Goal: Task Accomplishment & Management: Understand process/instructions

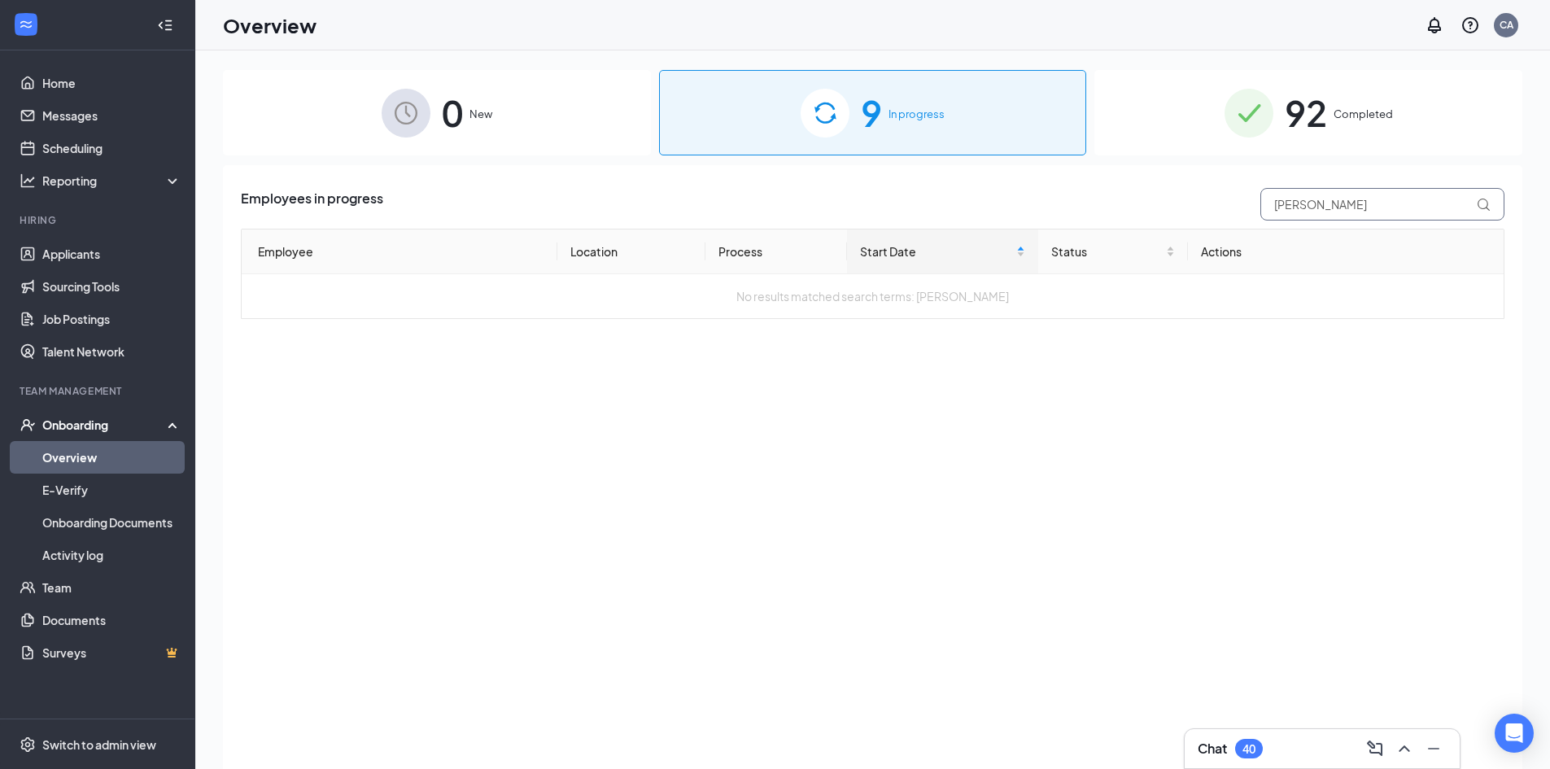
click at [1355, 203] on input "[PERSON_NAME]" at bounding box center [1382, 204] width 244 height 33
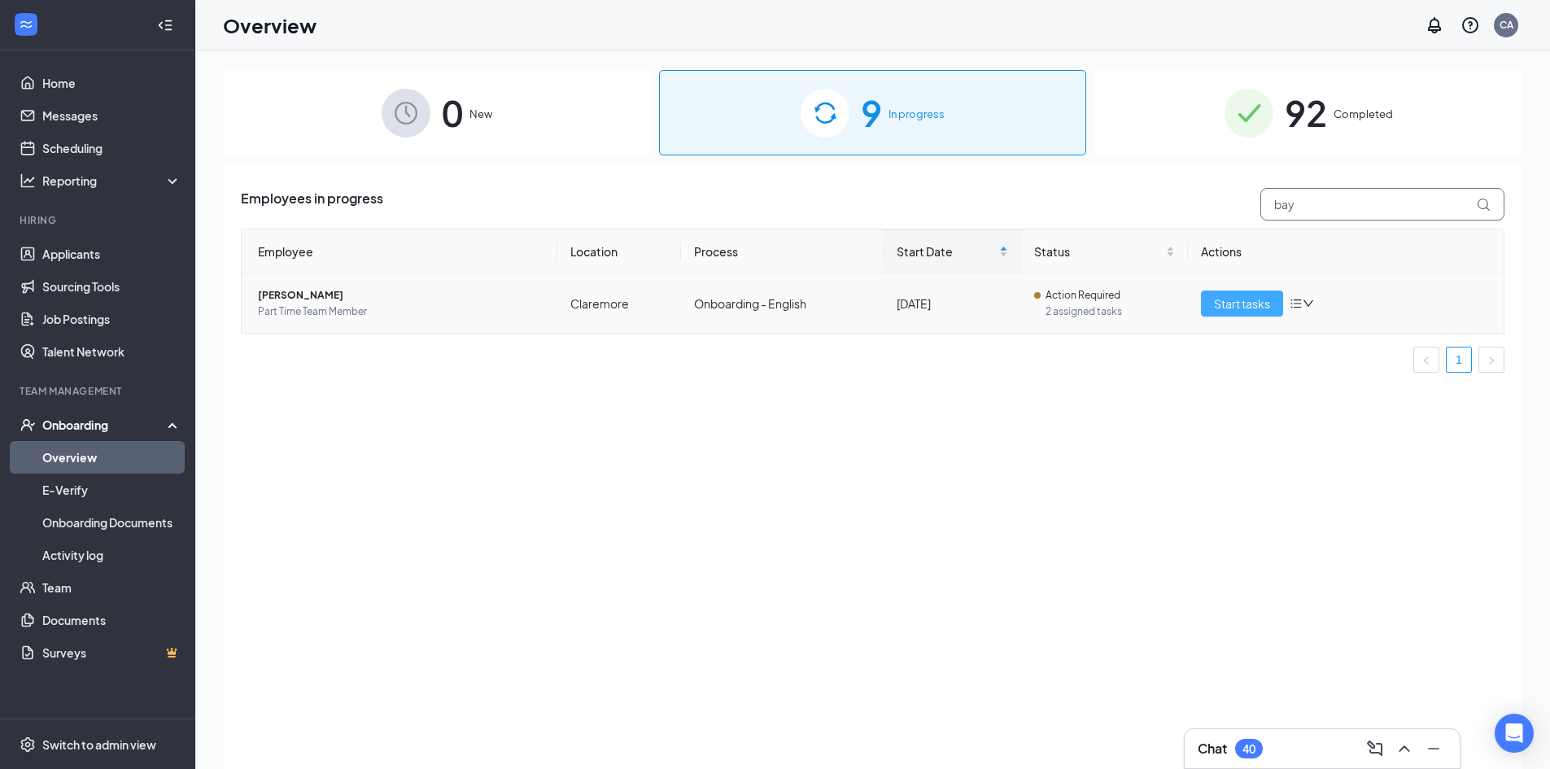
type input "bay"
click at [1217, 299] on span "Start tasks" at bounding box center [1242, 303] width 56 height 18
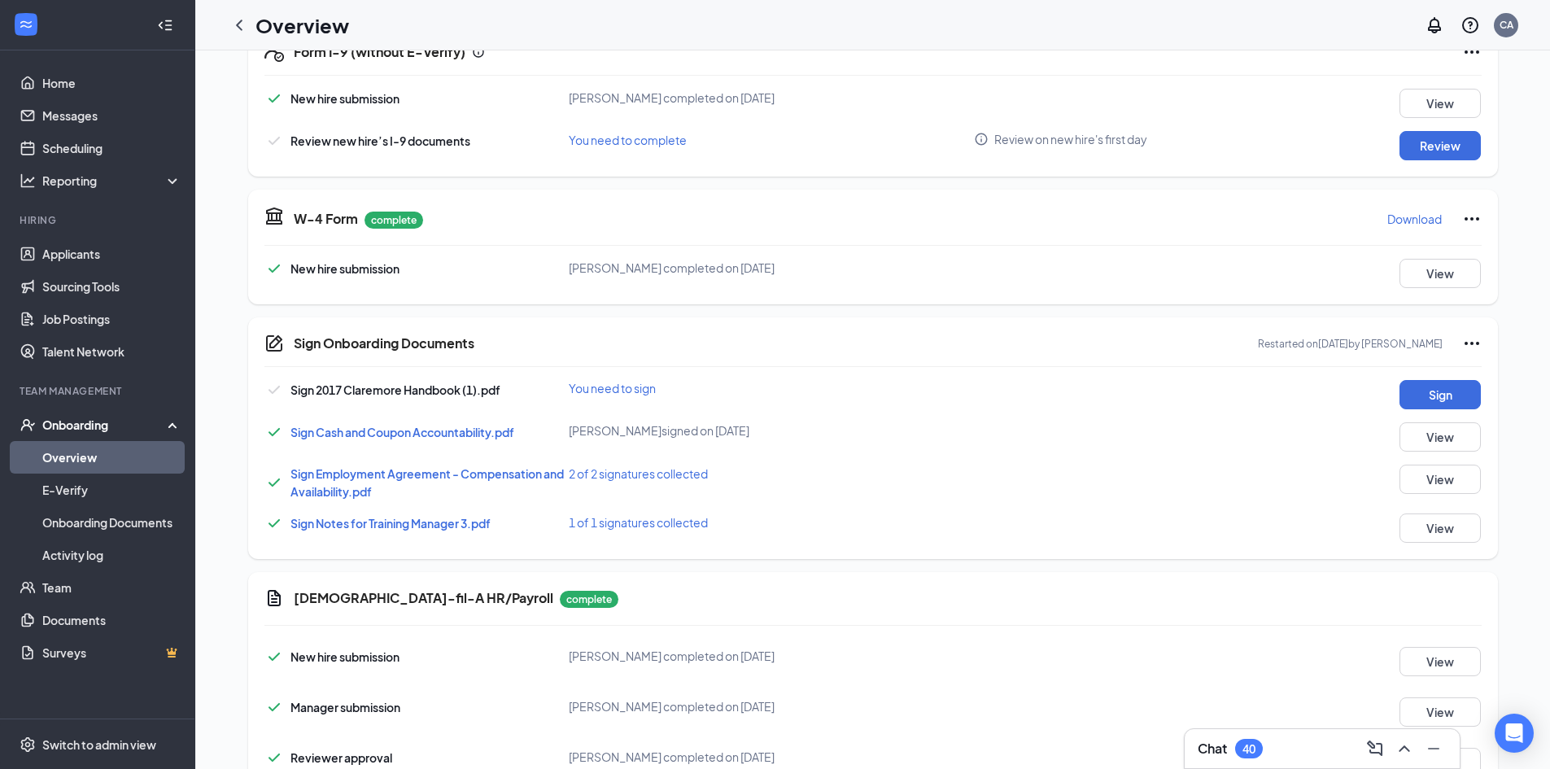
scroll to position [407, 0]
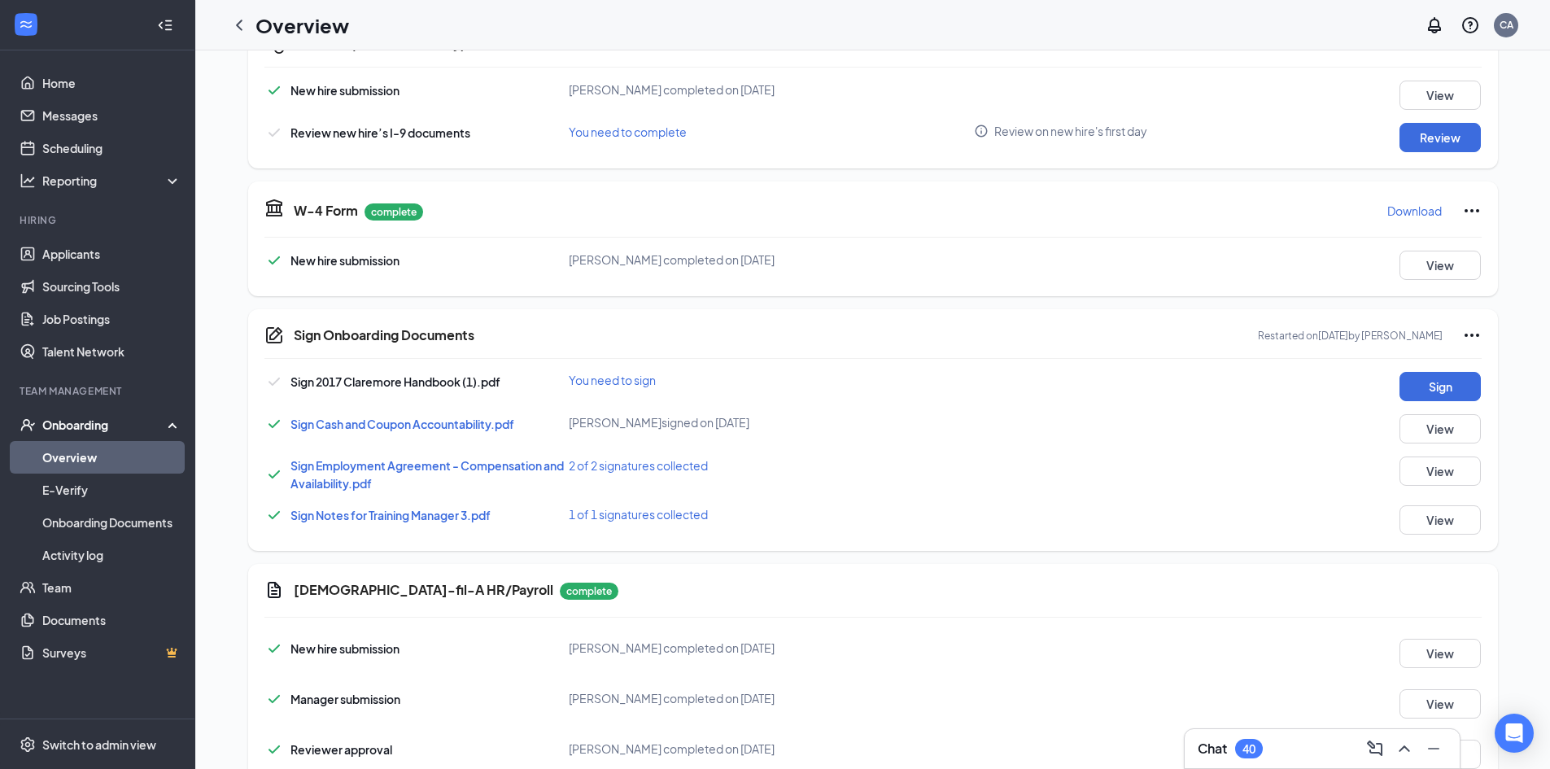
click at [356, 466] on span "Sign Employment Agreement - Compensation and Availability.pdf" at bounding box center [426, 474] width 273 height 33
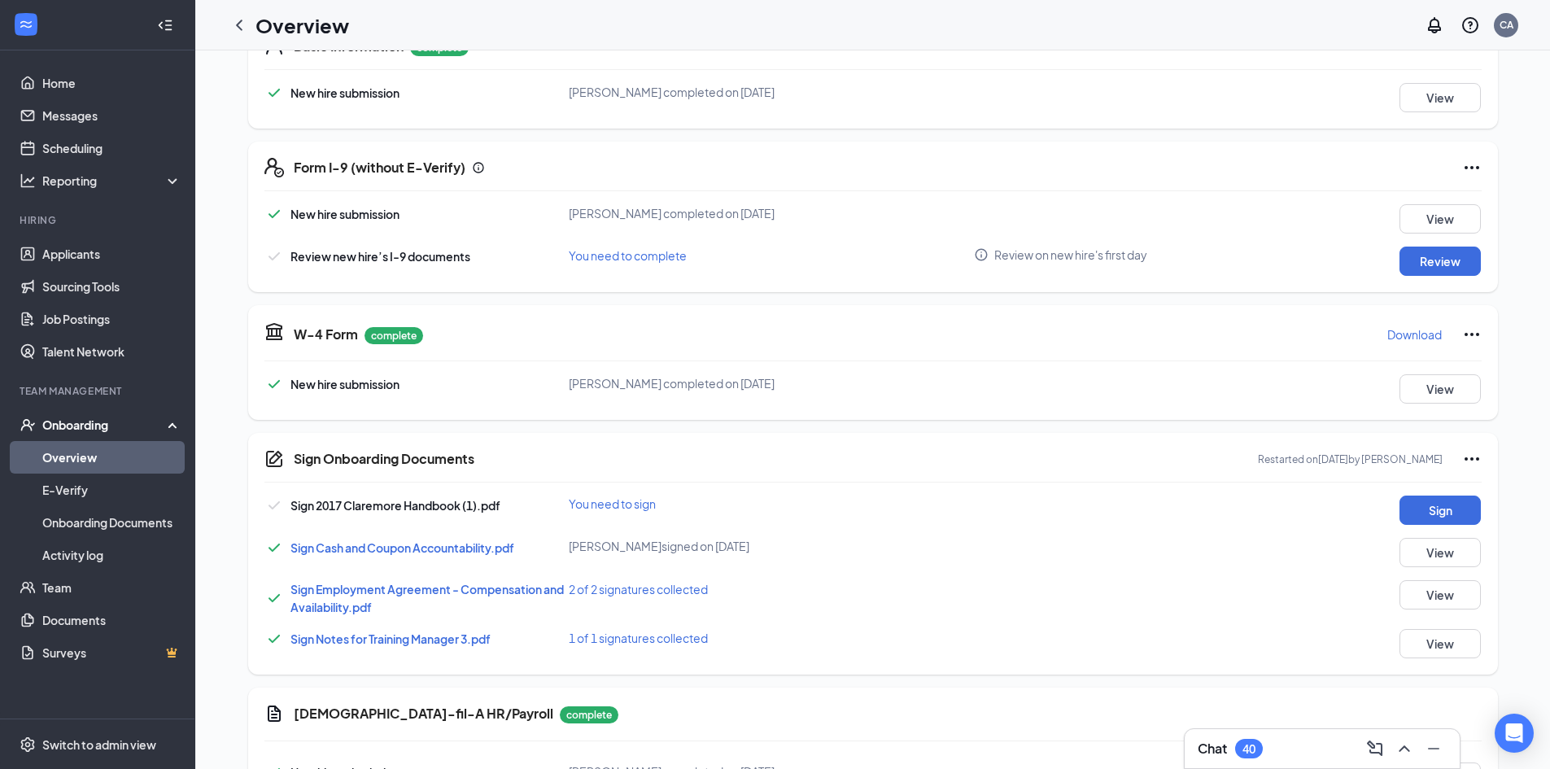
scroll to position [0, 0]
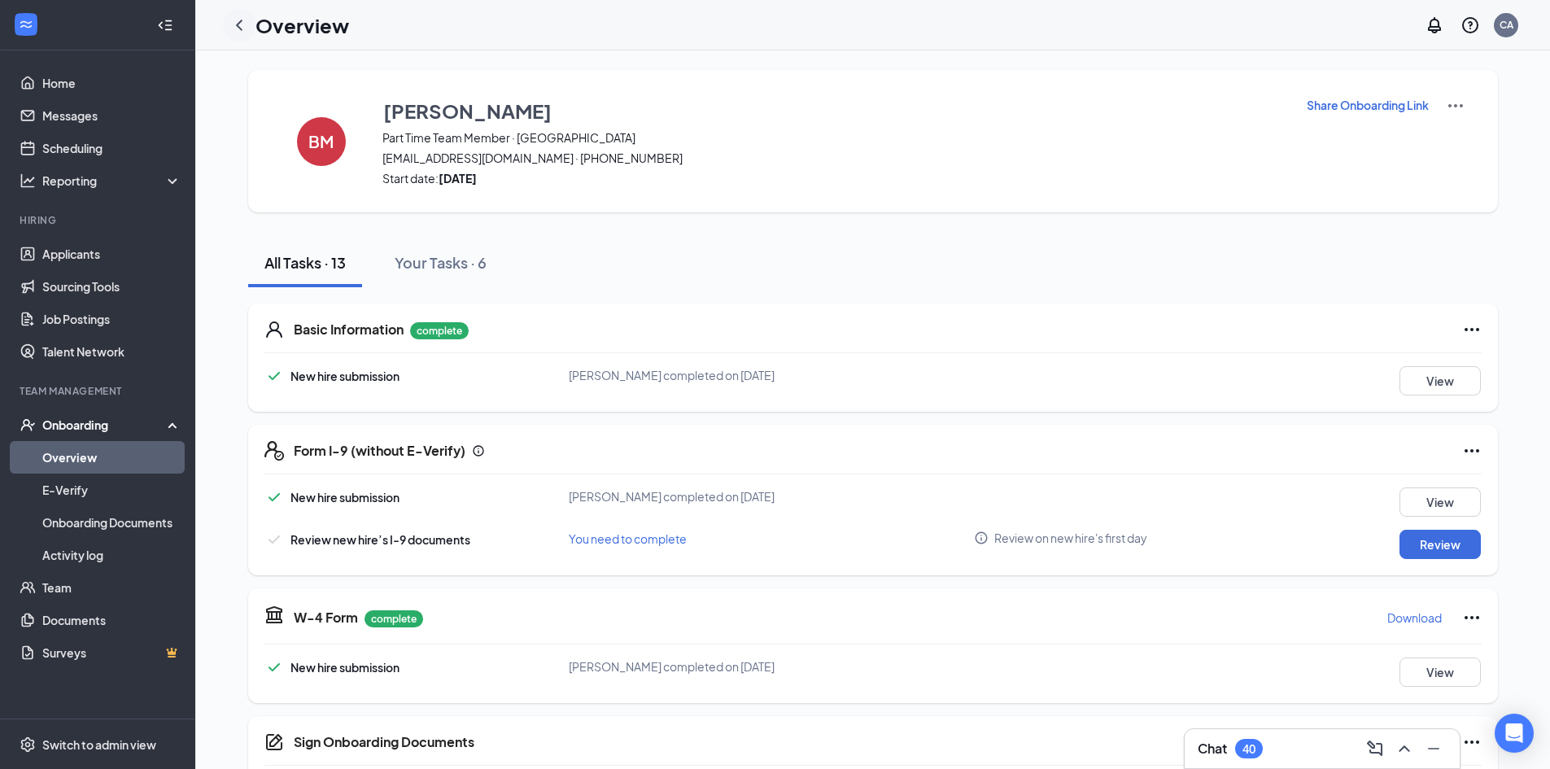
click at [242, 28] on icon "ChevronLeft" at bounding box center [239, 25] width 20 height 20
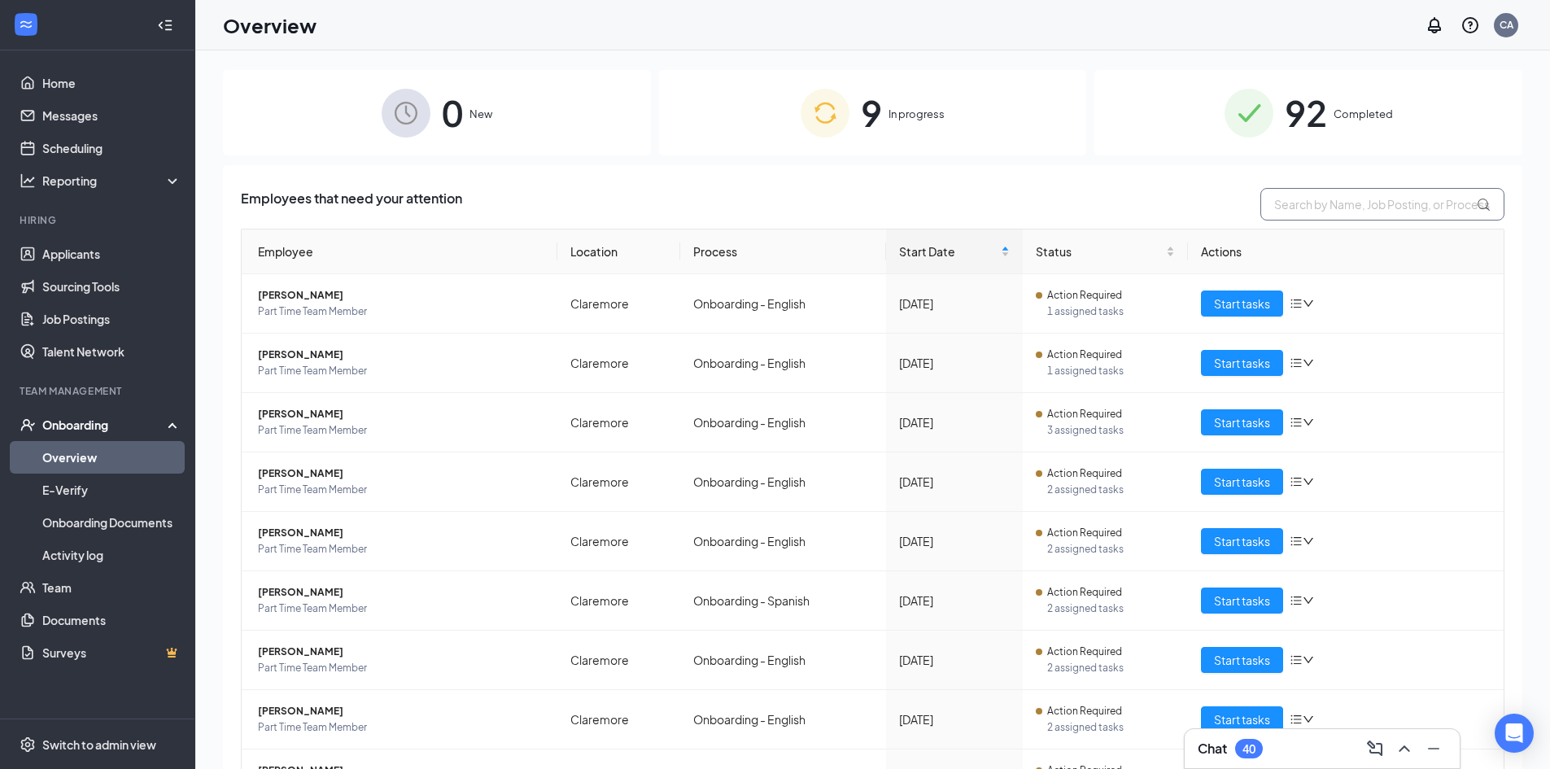
click at [1373, 208] on input "text" at bounding box center [1382, 204] width 244 height 33
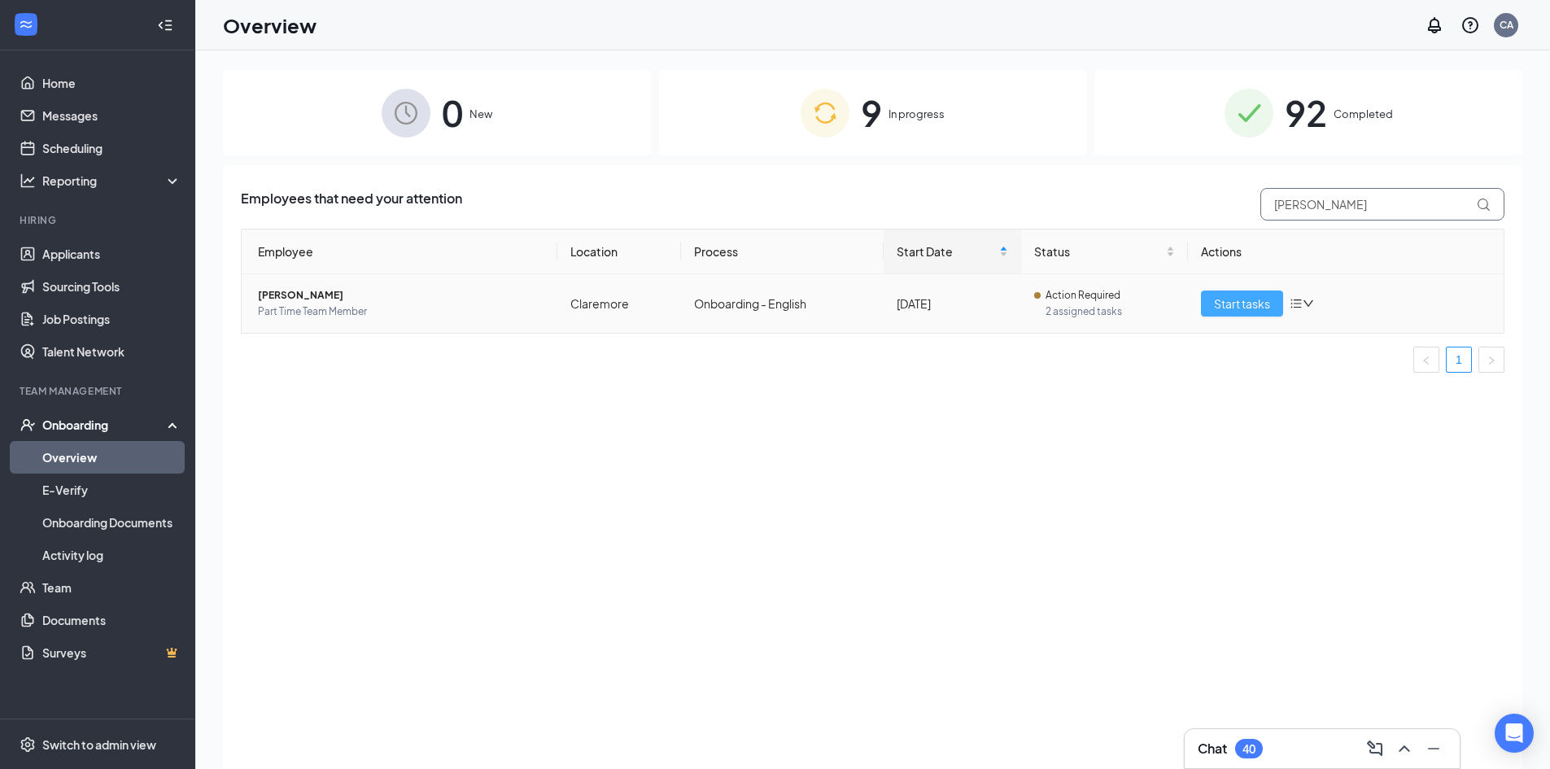
type input "[PERSON_NAME]"
click at [1219, 305] on span "Start tasks" at bounding box center [1242, 303] width 56 height 18
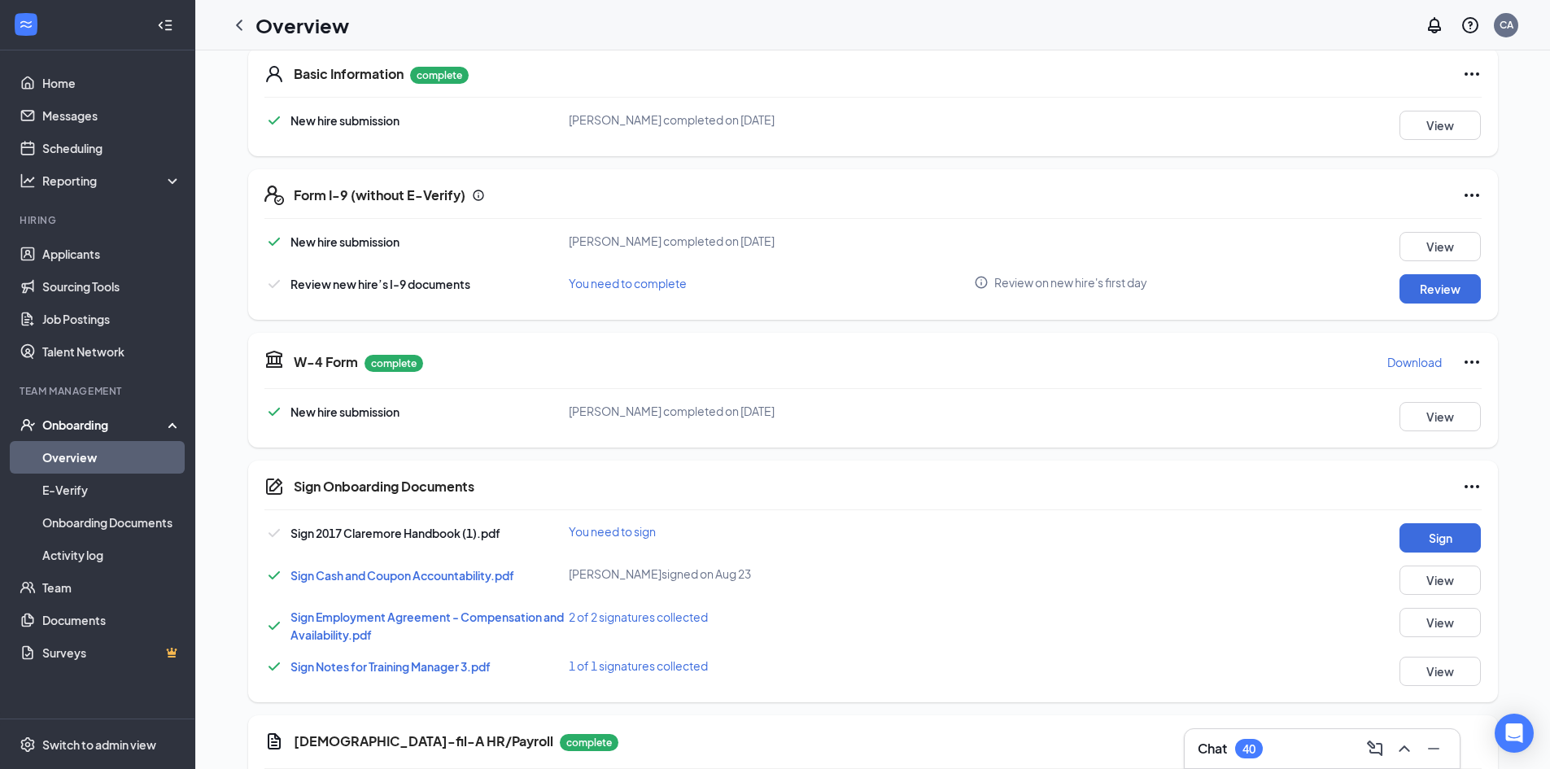
scroll to position [325, 0]
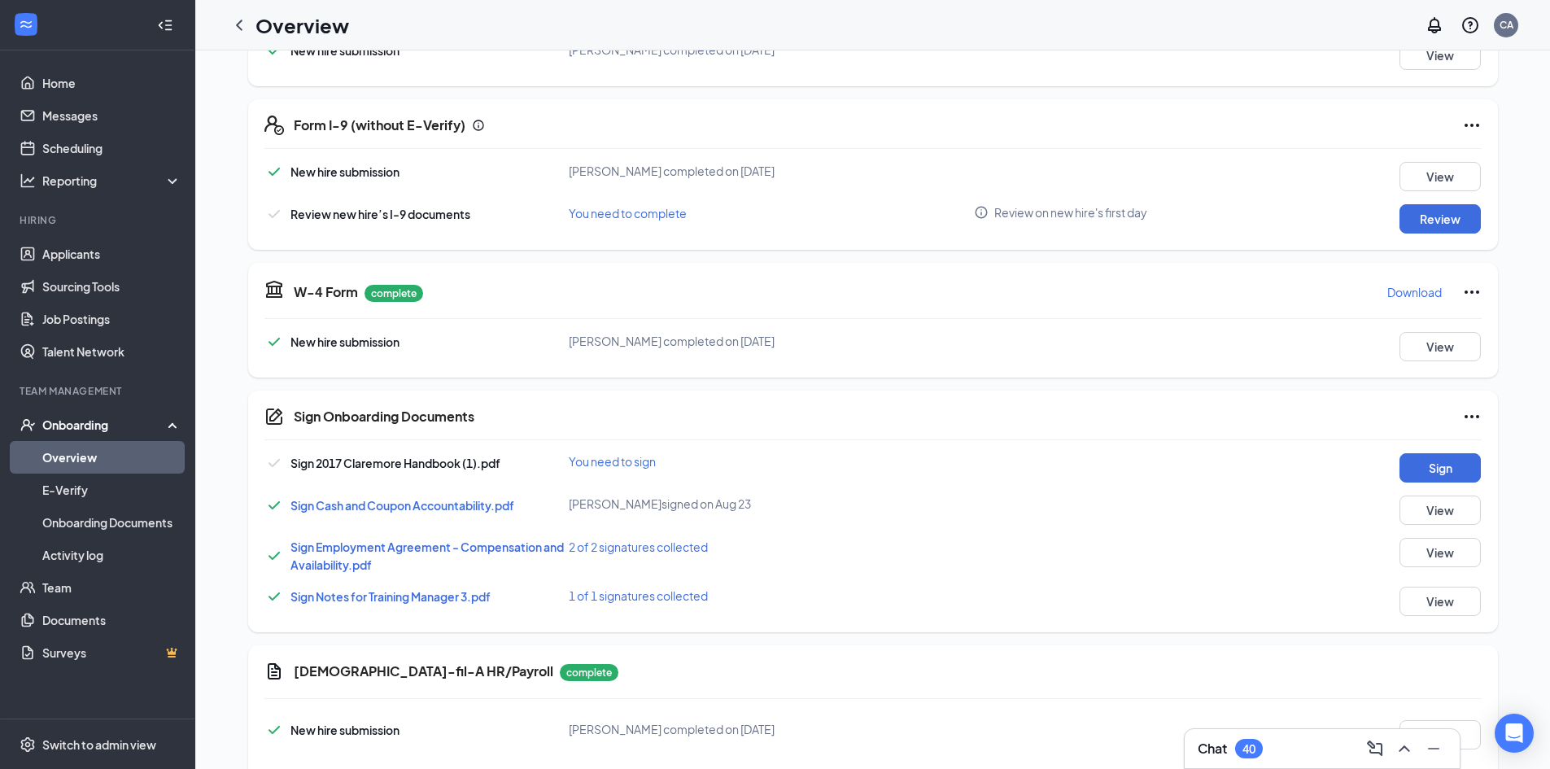
click at [368, 550] on span "Sign Employment Agreement - Compensation and Availability.pdf" at bounding box center [426, 555] width 273 height 33
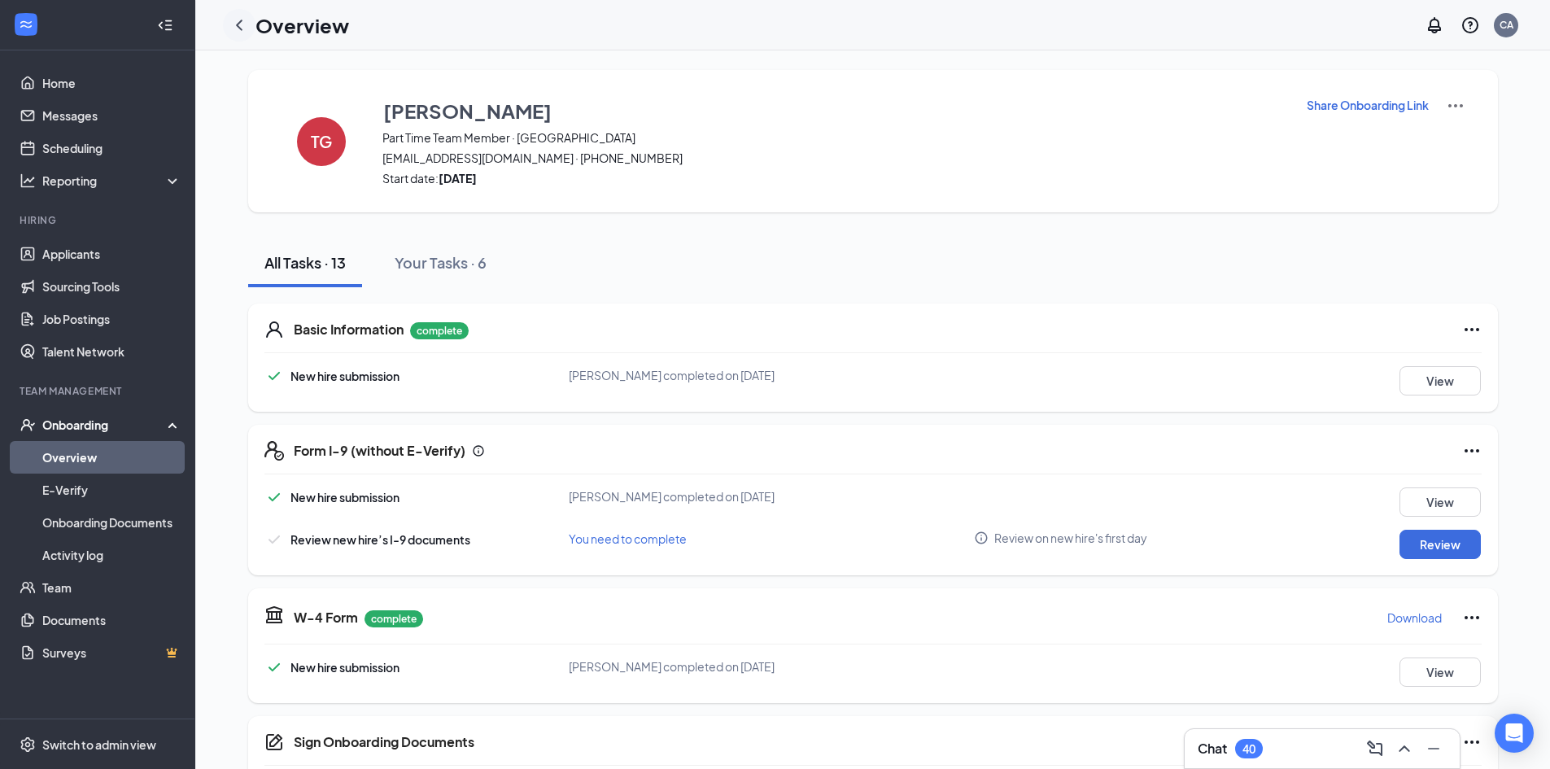
click at [240, 28] on icon "ChevronLeft" at bounding box center [239, 25] width 7 height 11
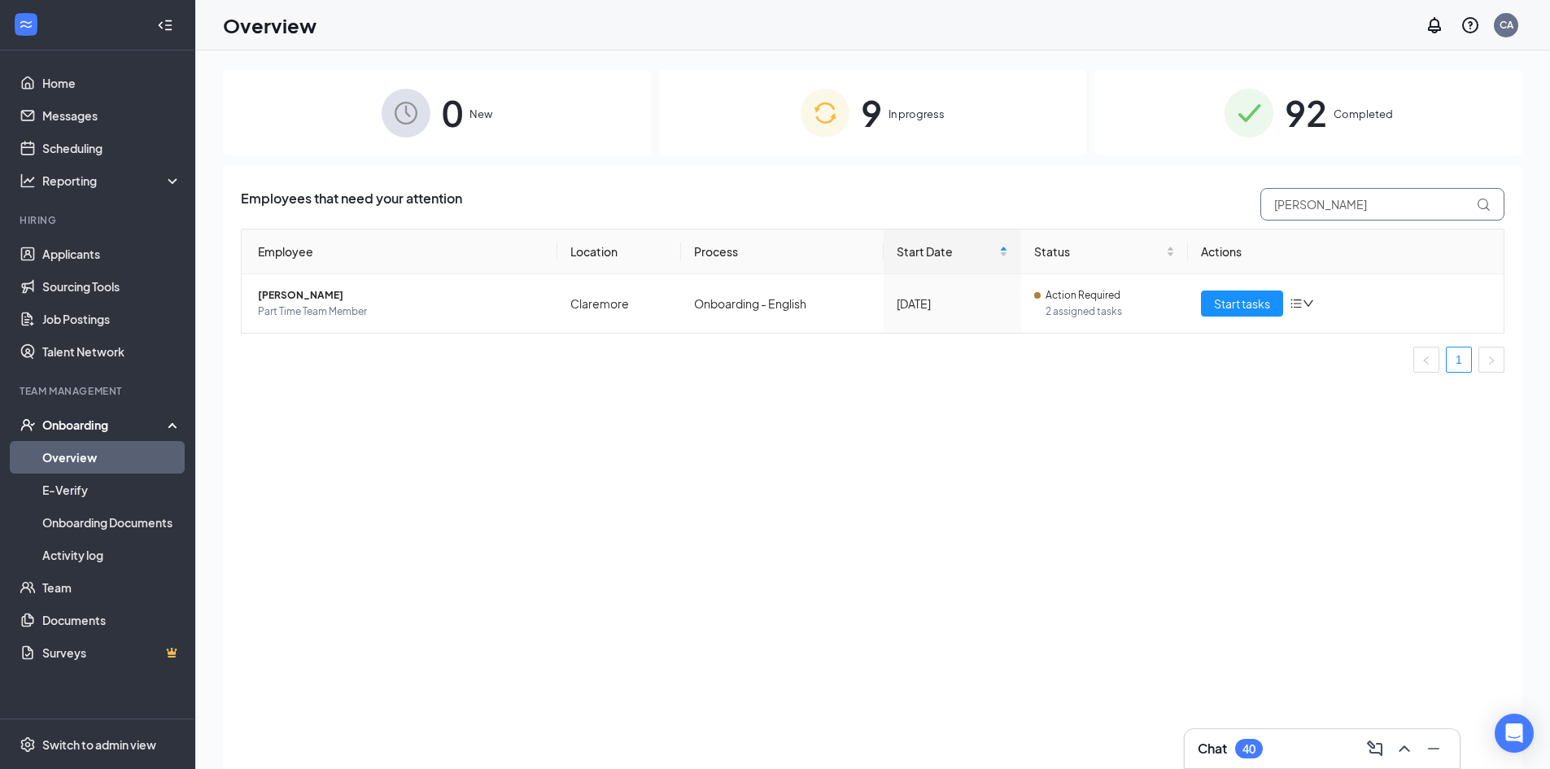
click at [1343, 209] on input "[PERSON_NAME]" at bounding box center [1382, 204] width 244 height 33
click at [1342, 209] on input "[PERSON_NAME]" at bounding box center [1382, 204] width 244 height 33
type input "mak"
click at [1228, 299] on span "Start tasks" at bounding box center [1242, 303] width 56 height 18
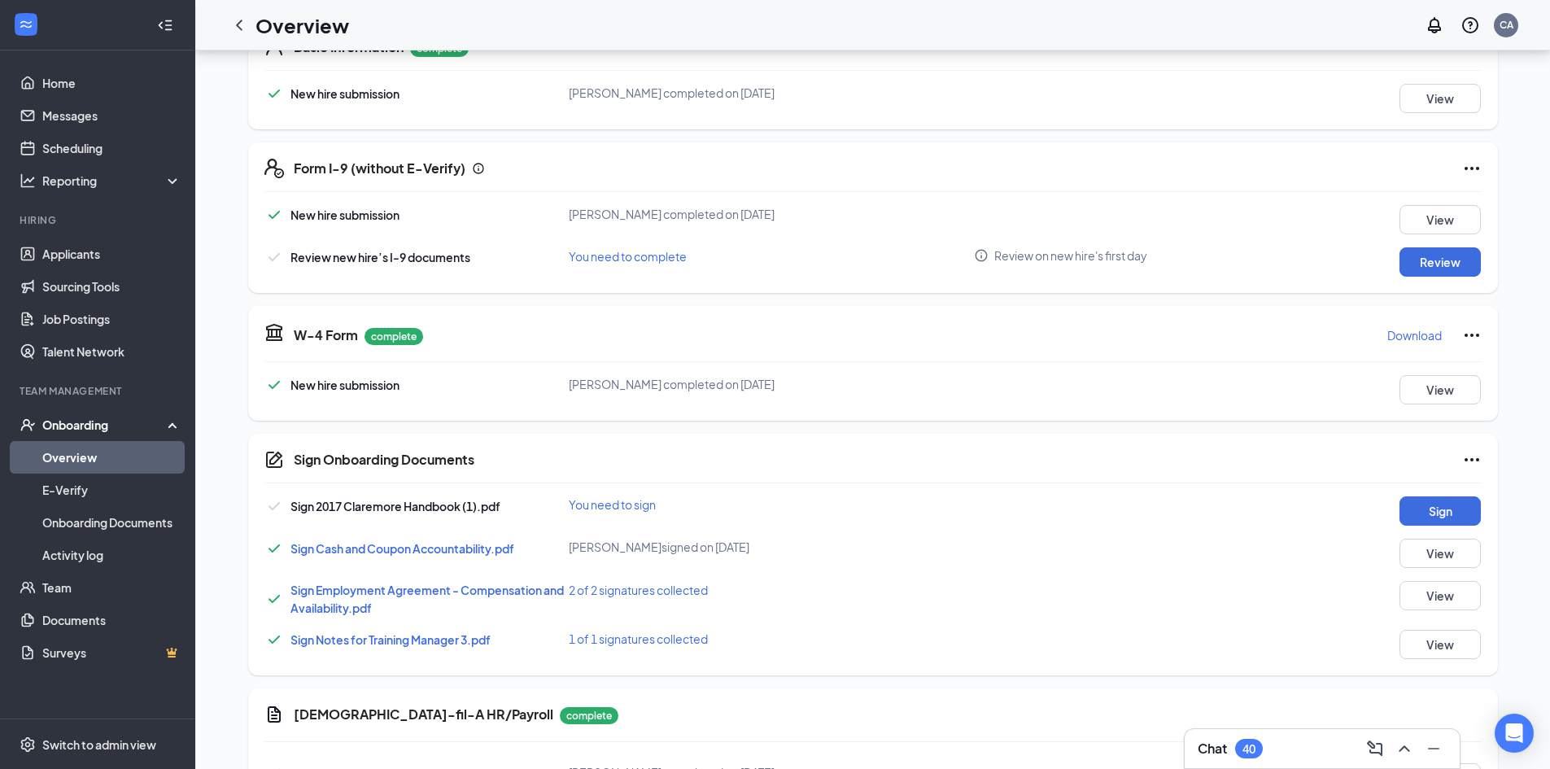
scroll to position [325, 0]
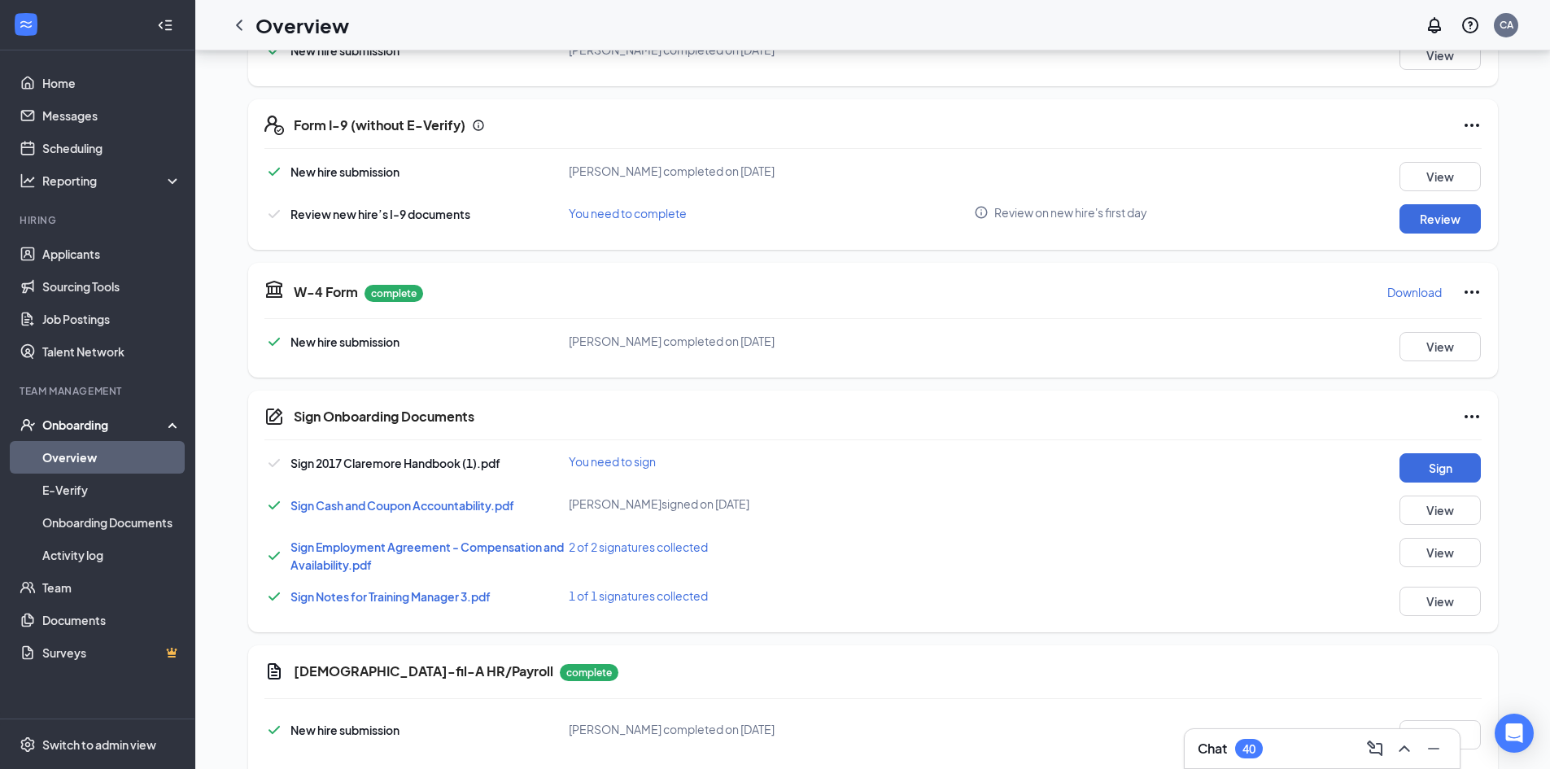
click at [361, 551] on span "Sign Employment Agreement - Compensation and Availability.pdf" at bounding box center [426, 555] width 273 height 33
click at [366, 550] on span "Sign Employment Agreement - Compensation and Availability.pdf" at bounding box center [426, 555] width 273 height 33
